Goal: Contribute content

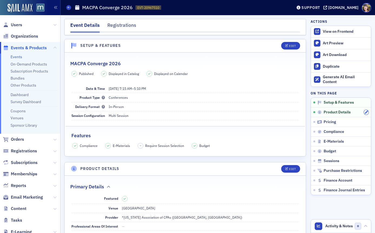
click at [366, 113] on icon "button" at bounding box center [366, 112] width 3 height 3
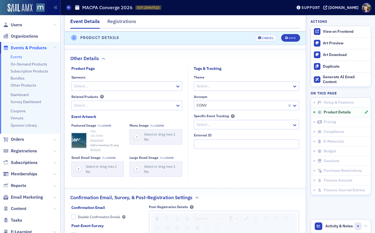
scroll to position [538, 0]
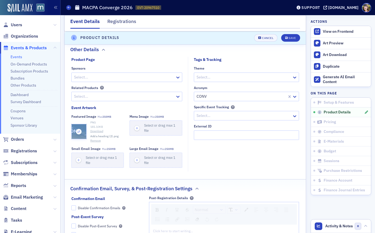
click at [80, 131] on div "button" at bounding box center [79, 131] width 15 height 15
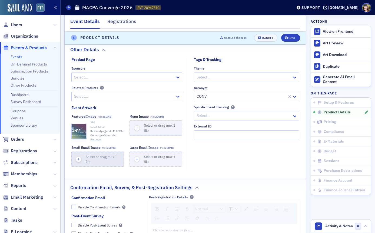
click at [78, 160] on div "button" at bounding box center [79, 159] width 14 height 15
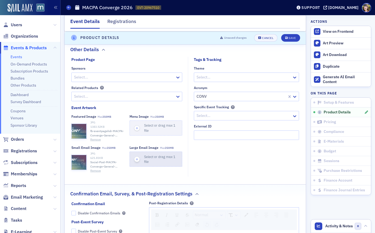
click at [137, 162] on icon "button" at bounding box center [137, 159] width 5 height 5
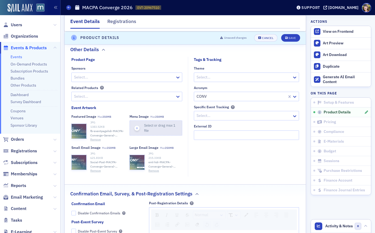
click at [138, 131] on icon "button" at bounding box center [137, 128] width 5 height 5
click at [217, 168] on fieldset "Tags & Tracking Theme Select… Acronym CONV Specific Event Tracking Select… Exte…" at bounding box center [245, 117] width 114 height 120
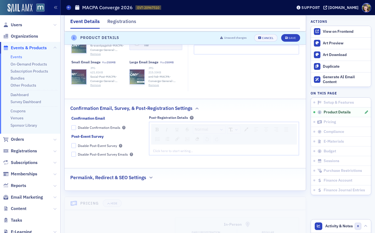
scroll to position [629, 0]
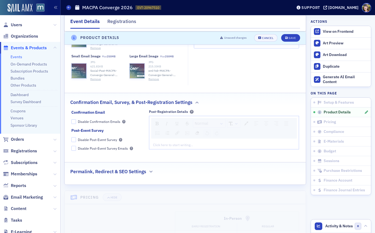
click at [145, 175] on h2 "Permalink, Redirect & SEO Settings" at bounding box center [108, 171] width 76 height 7
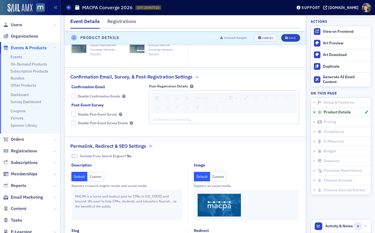
scroll to position [661, 0]
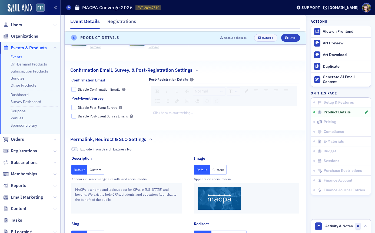
click at [223, 170] on button "Custom" at bounding box center [218, 169] width 17 height 9
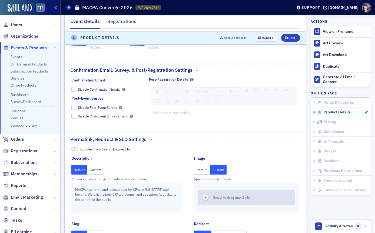
click at [218, 199] on span "Select or drag max 1 file" at bounding box center [231, 197] width 37 height 4
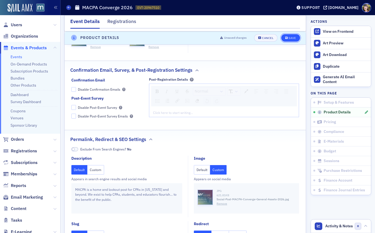
click at [294, 37] on div "Save" at bounding box center [291, 37] width 7 height 3
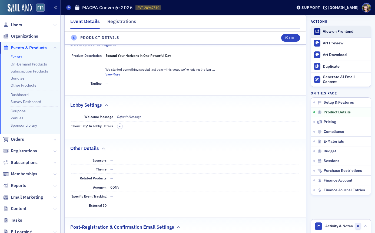
scroll to position [131, 0]
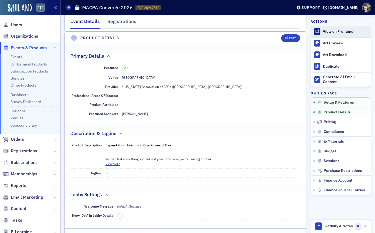
click at [326, 31] on div "View on Frontend" at bounding box center [345, 31] width 45 height 5
